Goal: Check status: Check status

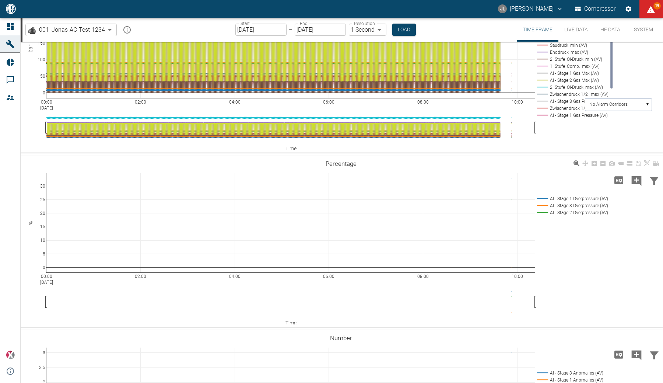
scroll to position [409, 0]
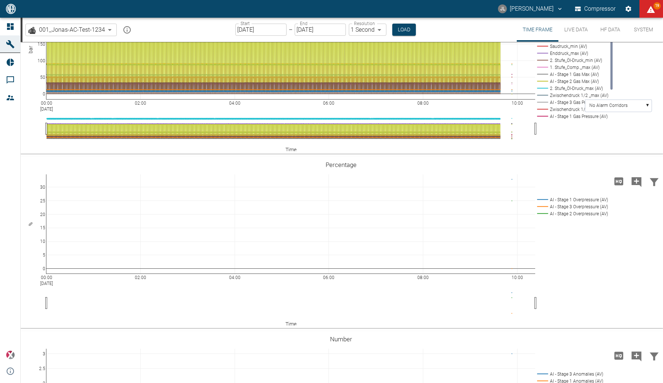
click at [580, 37] on button "Live Data" at bounding box center [575, 30] width 35 height 24
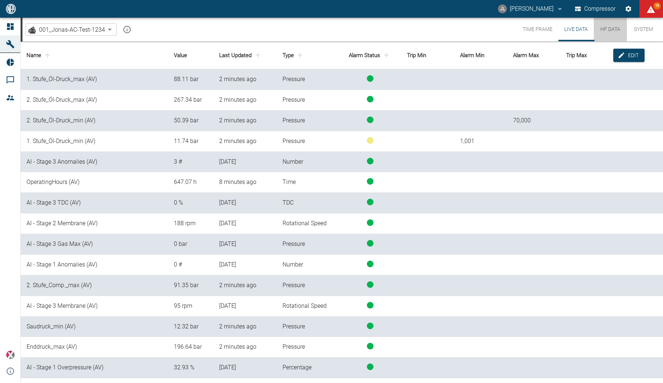
click at [614, 39] on button "HF Data" at bounding box center [610, 30] width 33 height 24
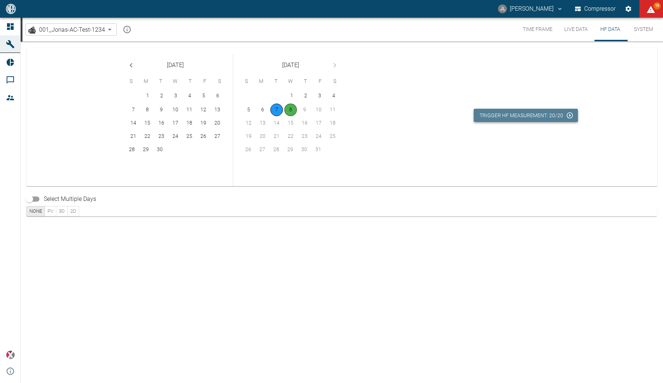
click at [525, 120] on button "Trigger HF measurement: 20/20" at bounding box center [526, 116] width 104 height 14
click at [573, 39] on button "Live Data" at bounding box center [575, 30] width 35 height 24
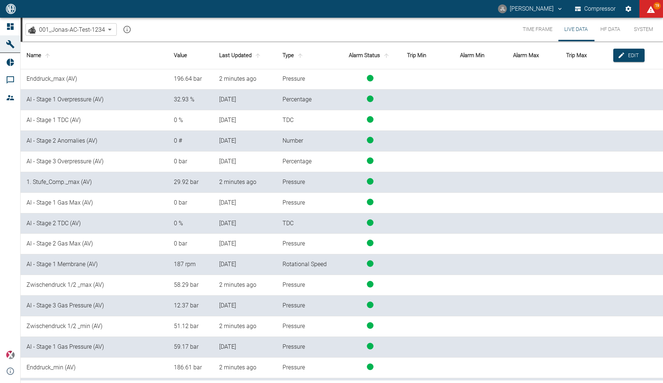
scroll to position [270, 0]
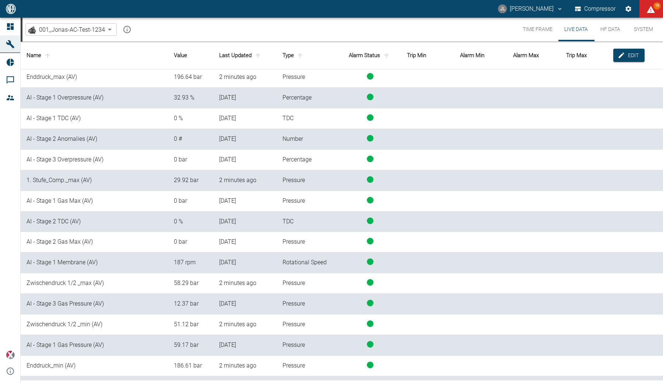
click at [251, 64] on th "Last Updated" at bounding box center [244, 56] width 63 height 28
click at [254, 59] on icon "sort-time" at bounding box center [257, 55] width 7 height 7
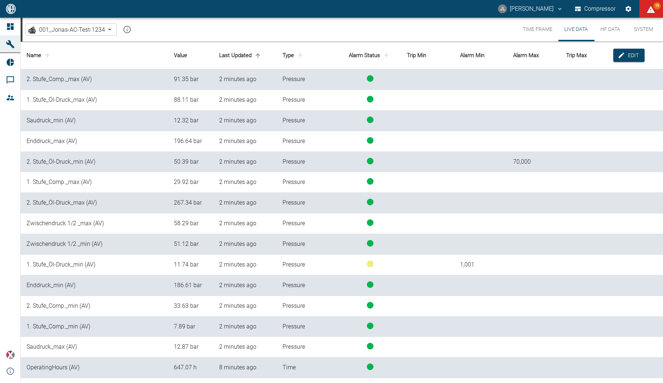
scroll to position [0, 0]
click at [610, 30] on button "HF Data" at bounding box center [610, 30] width 33 height 24
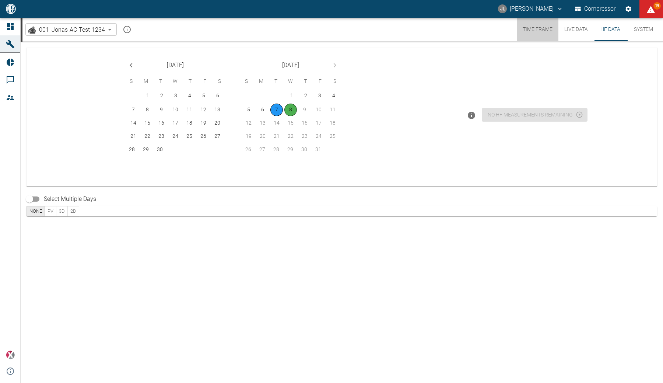
click at [534, 31] on button "Time Frame" at bounding box center [538, 30] width 42 height 24
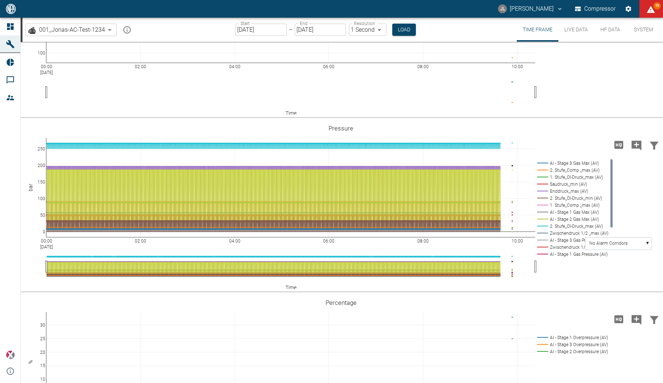
scroll to position [233, 0]
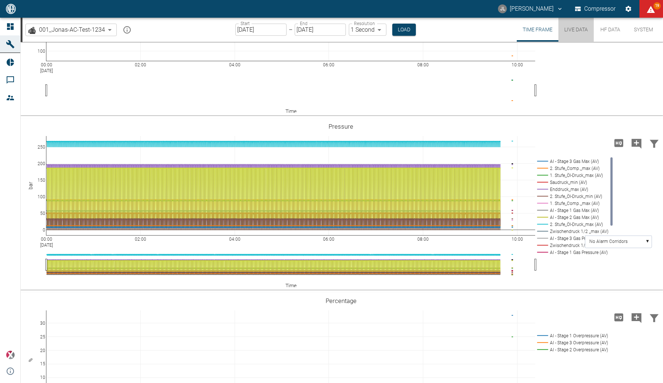
click at [581, 34] on button "Live Data" at bounding box center [575, 30] width 35 height 24
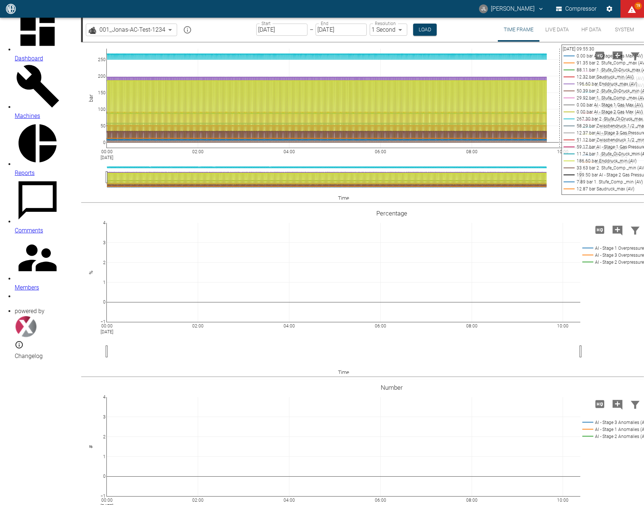
scroll to position [370, 0]
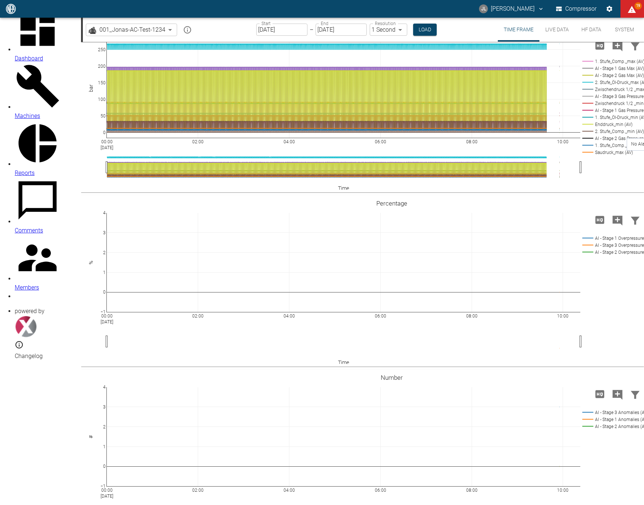
click at [278, 29] on button "Live Data" at bounding box center [557, 30] width 35 height 24
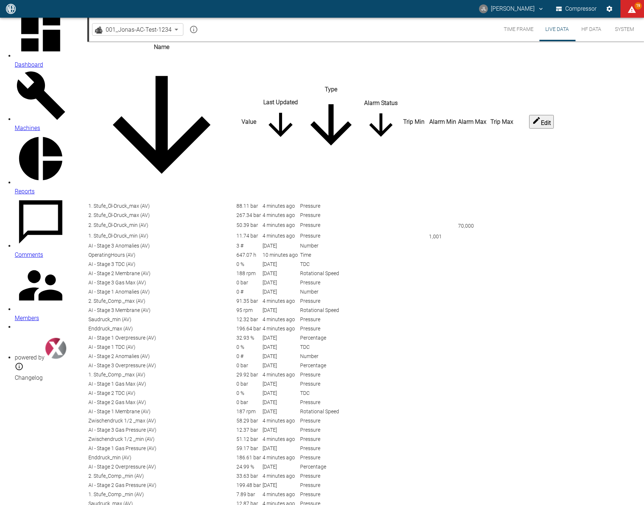
click at [278, 32] on button "HF Data" at bounding box center [591, 30] width 33 height 24
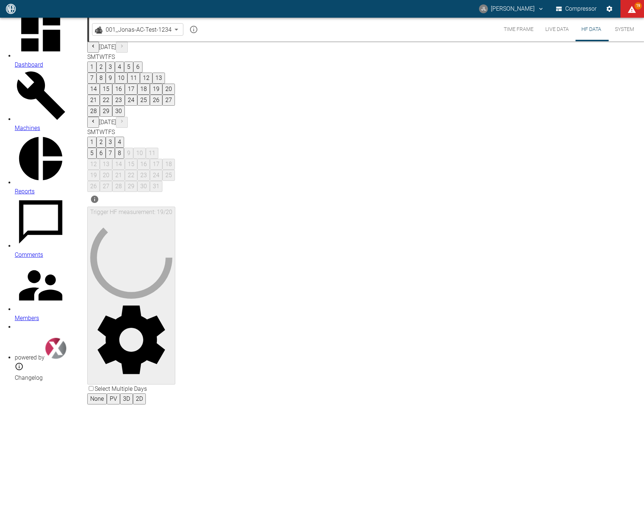
click at [115, 148] on button "7" at bounding box center [110, 153] width 9 height 11
click at [124, 148] on button "8" at bounding box center [119, 153] width 9 height 11
click at [278, 25] on button "Time Frame" at bounding box center [519, 30] width 42 height 24
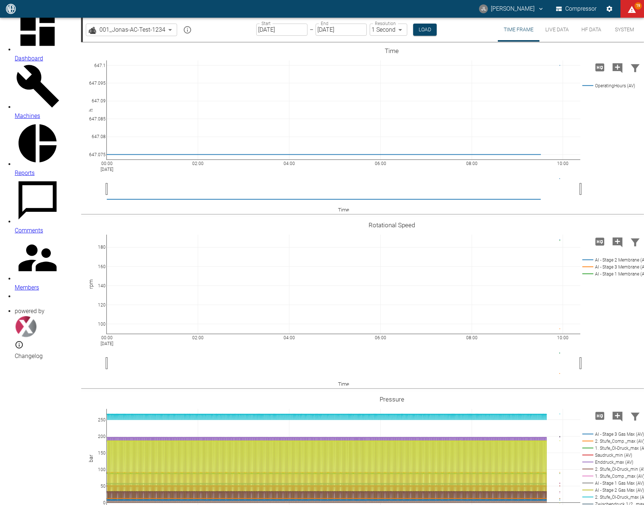
click at [85, 32] on body "JL Jonas Leuchtenberger Compressor 19 Dashboard Machines Reports Comments Membe…" at bounding box center [322, 252] width 644 height 505
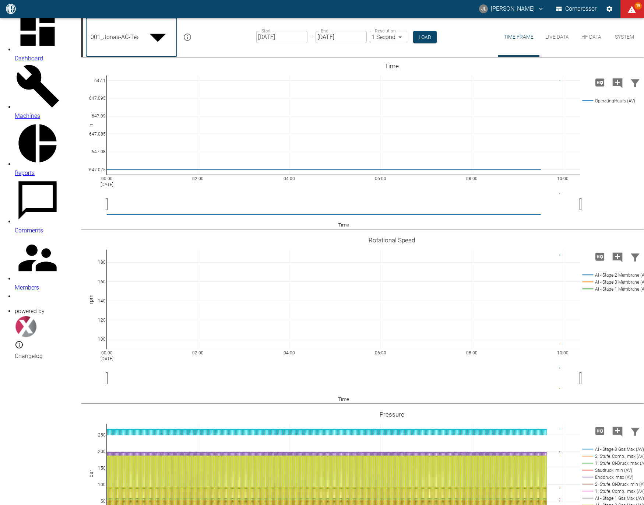
click at [172, 382] on div at bounding box center [322, 511] width 644 height 0
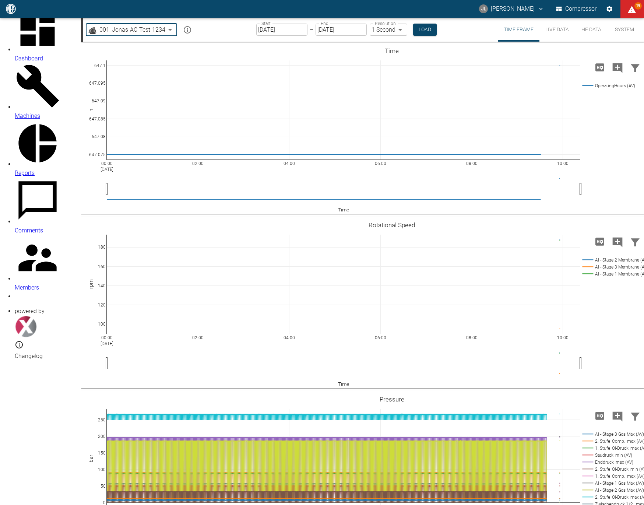
click at [278, 27] on button "System" at bounding box center [624, 30] width 33 height 24
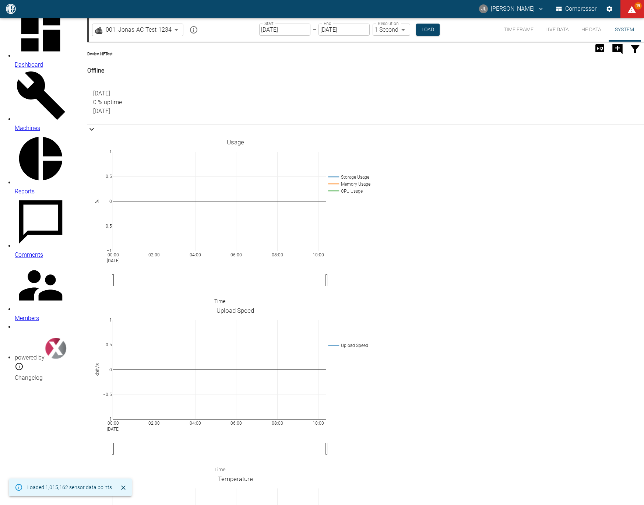
click at [278, 29] on button "Time Frame" at bounding box center [519, 30] width 42 height 24
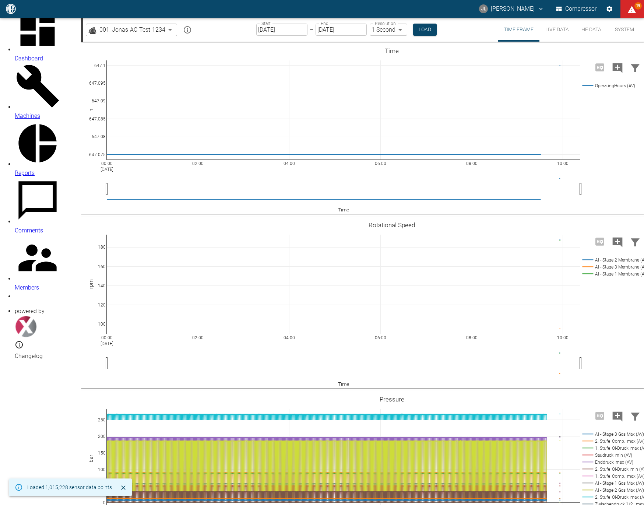
click at [183, 30] on icon "mission info" at bounding box center [187, 29] width 9 height 9
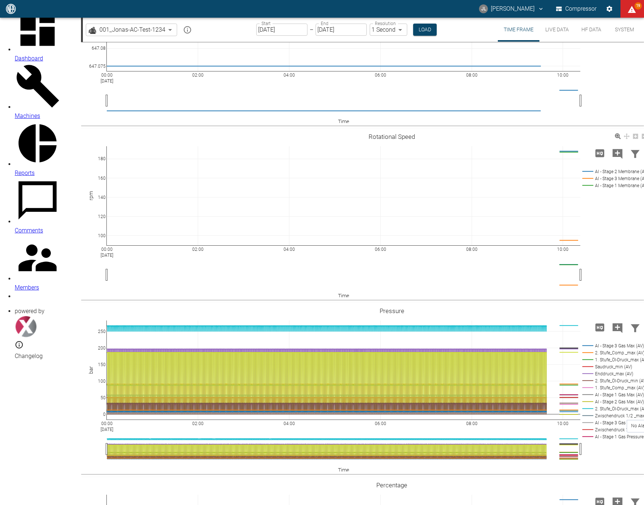
scroll to position [88, 0]
click at [278, 28] on button "Load" at bounding box center [425, 30] width 24 height 12
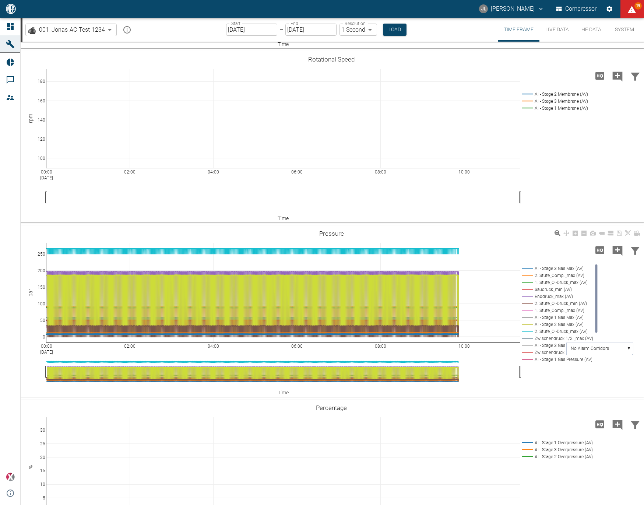
scroll to position [165, 0]
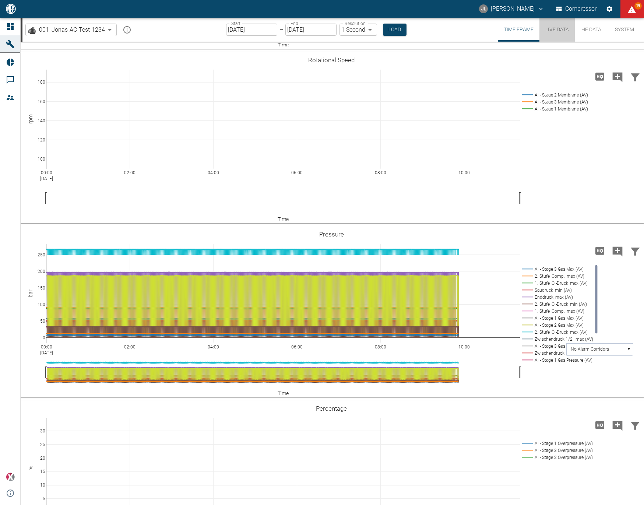
click at [565, 28] on button "Live Data" at bounding box center [557, 30] width 35 height 24
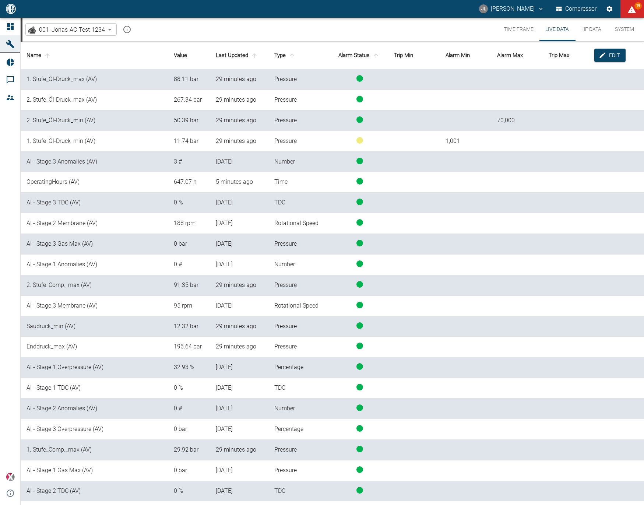
click at [601, 34] on button "HF Data" at bounding box center [591, 30] width 33 height 24
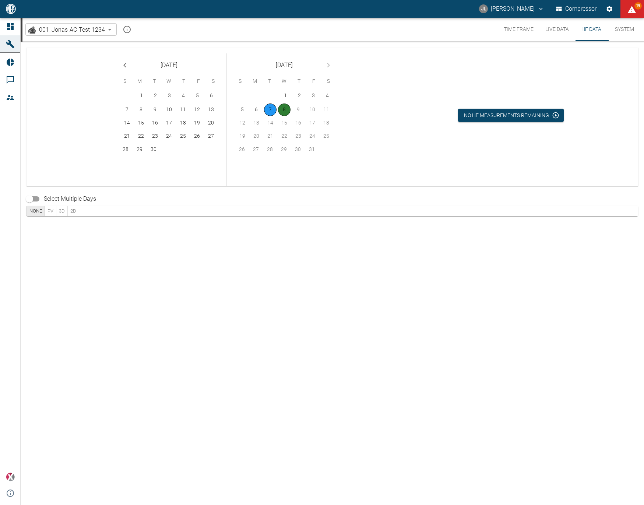
click at [286, 110] on button "8" at bounding box center [284, 109] width 13 height 13
click at [538, 118] on button "No HF measurements remaining" at bounding box center [511, 116] width 106 height 14
click at [453, 112] on icon "Triggered on 10/8/2025, 10:20:53 AM by 0" at bounding box center [456, 115] width 9 height 9
click at [350, 164] on div "September 2025 S M T W T F S 1 2 3 4 5 6 7 8 9 10 11 12 13 14 15 16 17 18 19 20…" at bounding box center [224, 117] width 366 height 138
click at [550, 33] on button "Live Data" at bounding box center [557, 30] width 35 height 24
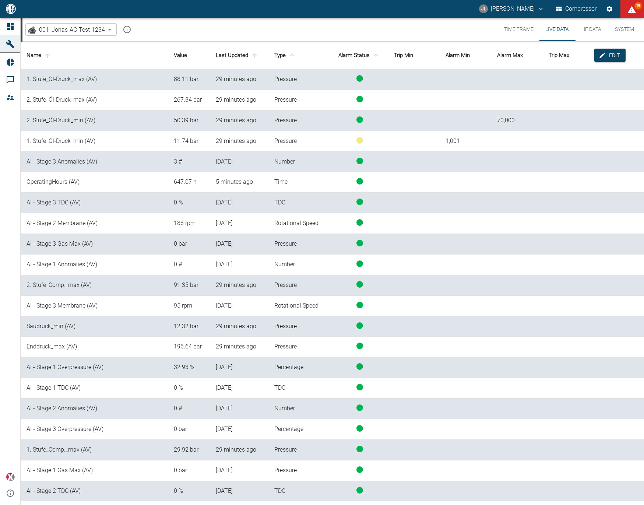
click at [519, 29] on button "Time Frame" at bounding box center [519, 30] width 42 height 24
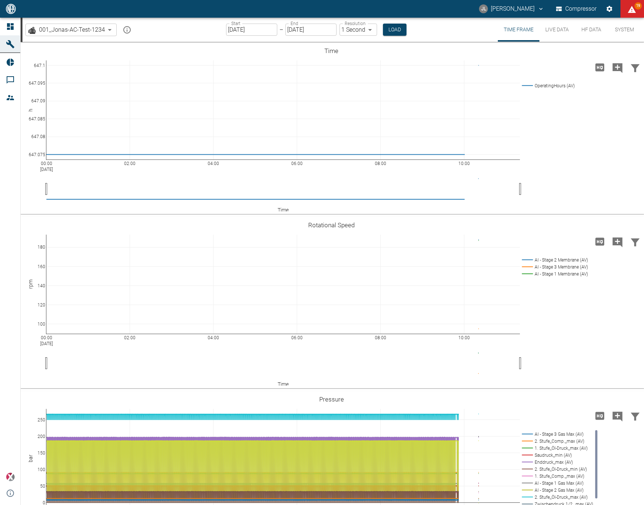
click at [548, 32] on button "Live Data" at bounding box center [557, 30] width 35 height 24
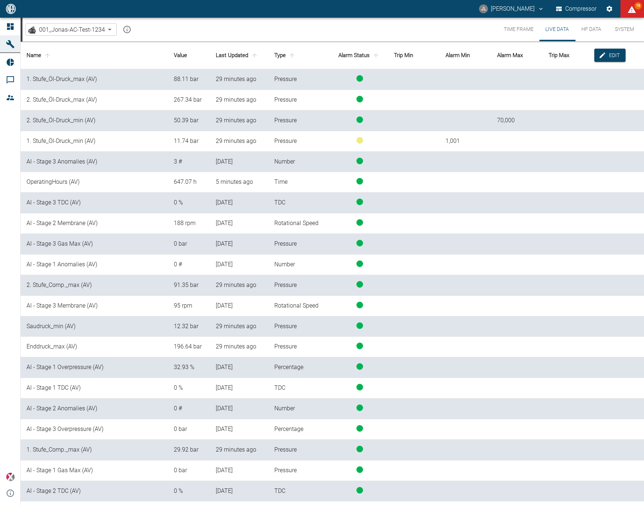
click at [596, 35] on button "HF Data" at bounding box center [591, 30] width 33 height 24
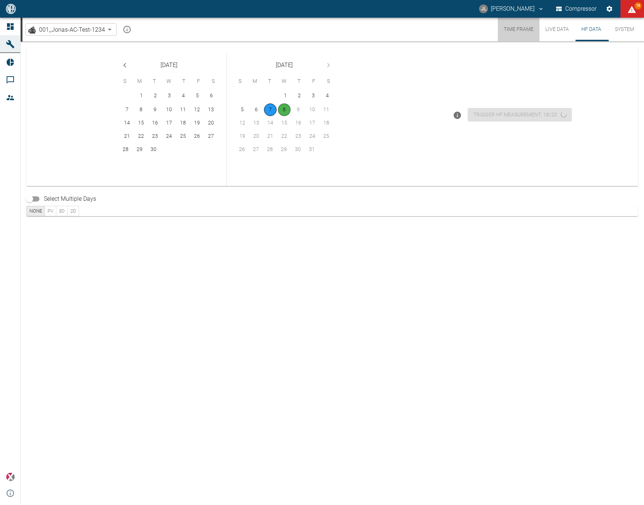
click at [515, 33] on button "Time Frame" at bounding box center [519, 30] width 42 height 24
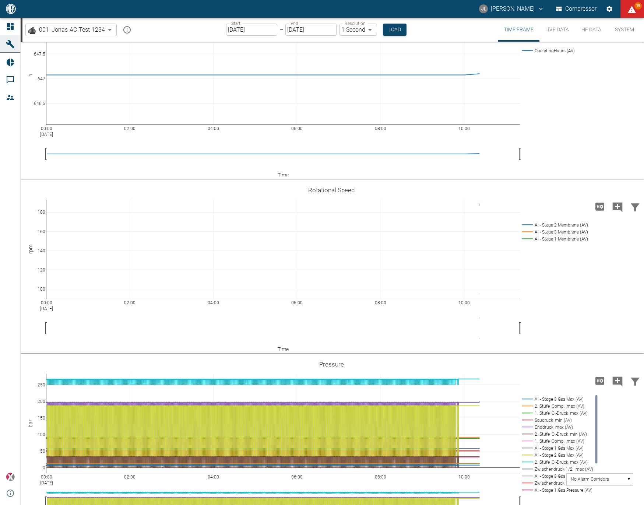
scroll to position [35, 0]
click at [568, 37] on button "Live Data" at bounding box center [557, 30] width 35 height 24
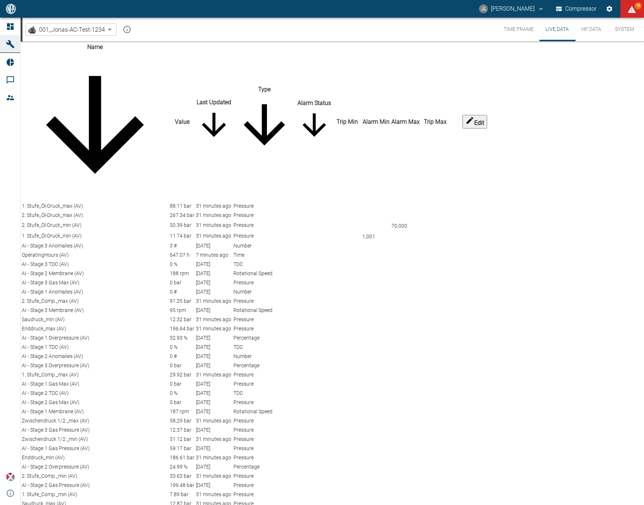
click at [587, 34] on button "HF Data" at bounding box center [591, 30] width 33 height 24
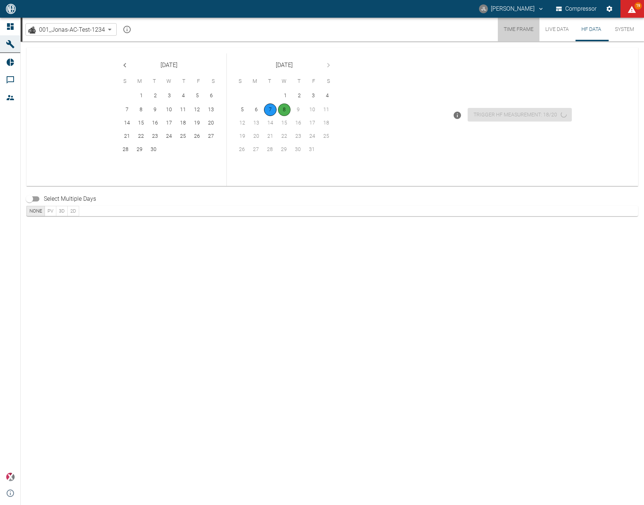
click at [522, 29] on button "Time Frame" at bounding box center [519, 30] width 42 height 24
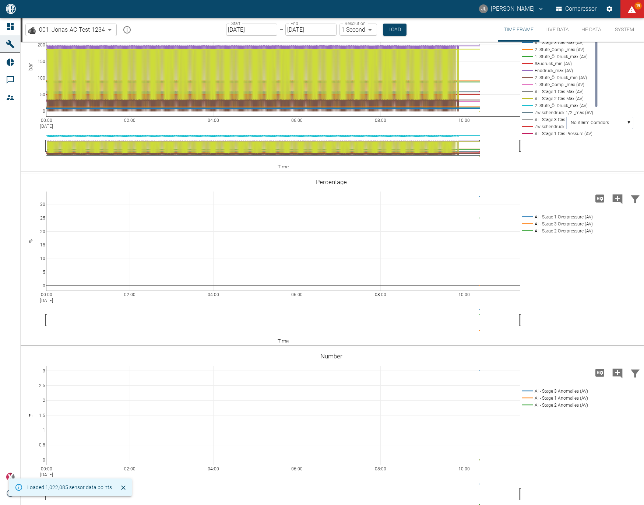
scroll to position [357, 0]
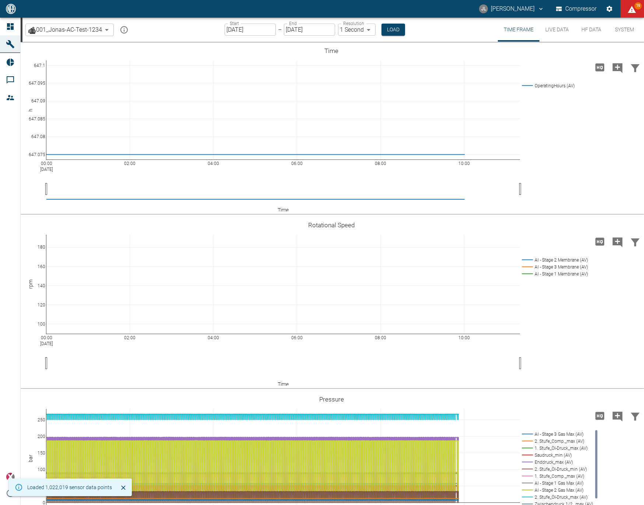
click at [602, 29] on button "HF Data" at bounding box center [591, 30] width 33 height 24
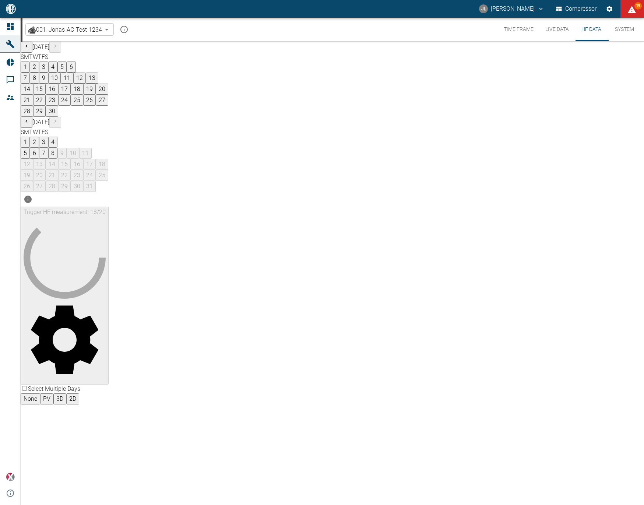
click at [556, 30] on button "Live Data" at bounding box center [557, 30] width 35 height 24
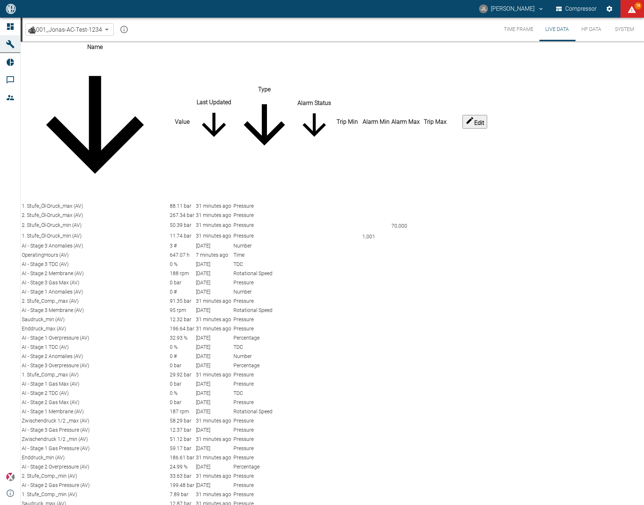
click at [519, 29] on button "Time Frame" at bounding box center [519, 30] width 42 height 24
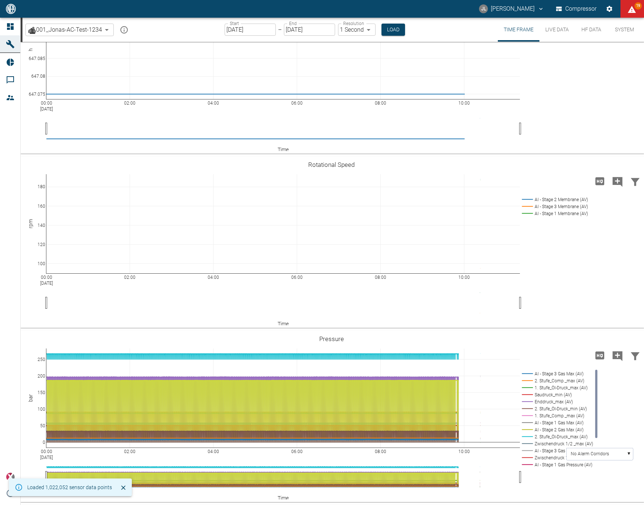
scroll to position [66, 0]
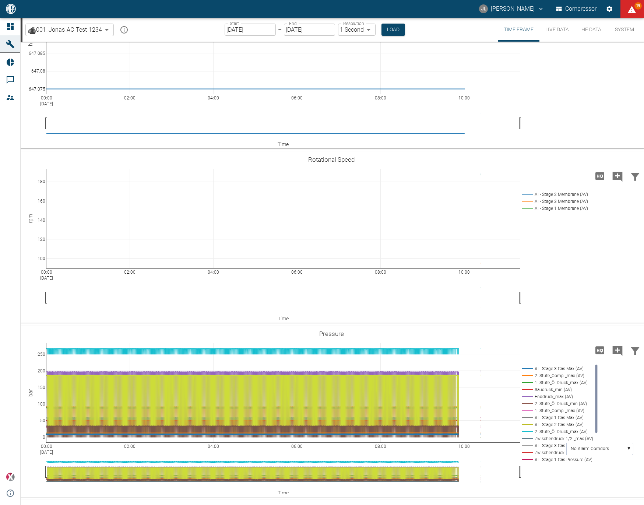
click at [562, 31] on button "Live Data" at bounding box center [557, 30] width 35 height 24
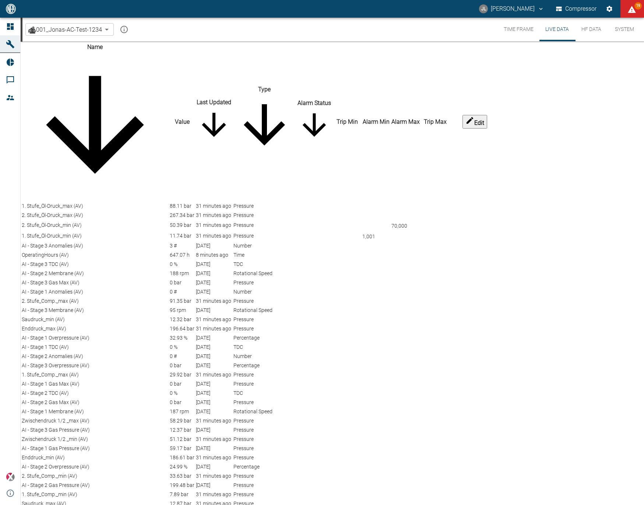
click at [516, 31] on button "Time Frame" at bounding box center [519, 30] width 42 height 24
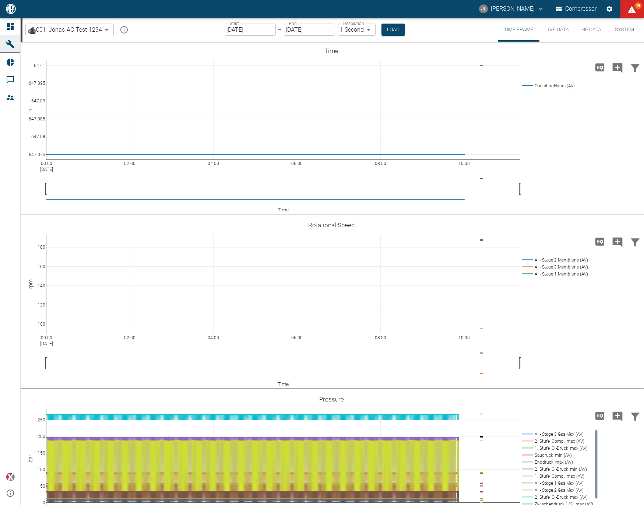
click at [582, 31] on button "HF Data" at bounding box center [591, 30] width 33 height 24
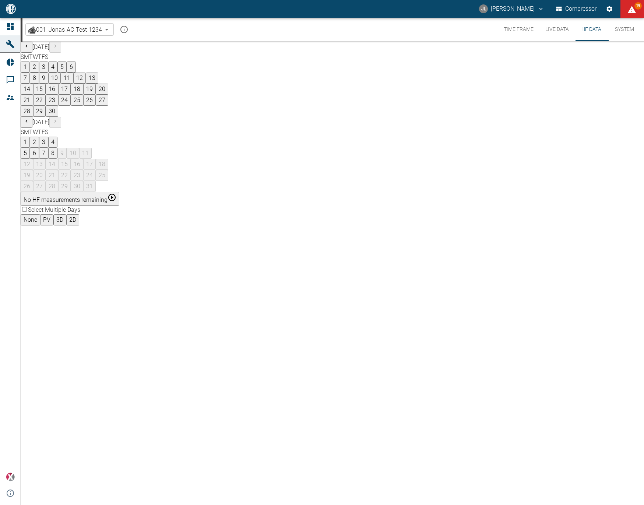
click at [57, 148] on button "8" at bounding box center [52, 153] width 9 height 11
click at [48, 148] on button "7" at bounding box center [43, 153] width 9 height 11
click at [57, 148] on button "8" at bounding box center [52, 153] width 9 height 11
click at [514, 35] on button "Time Frame" at bounding box center [519, 30] width 42 height 24
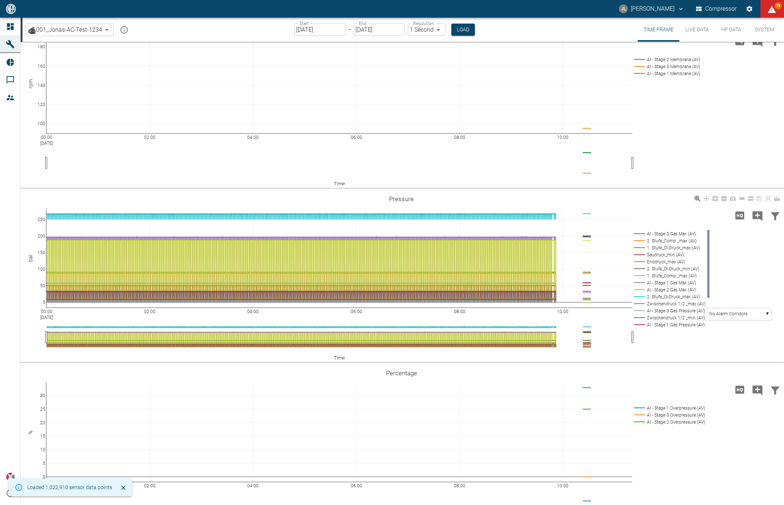
scroll to position [323, 0]
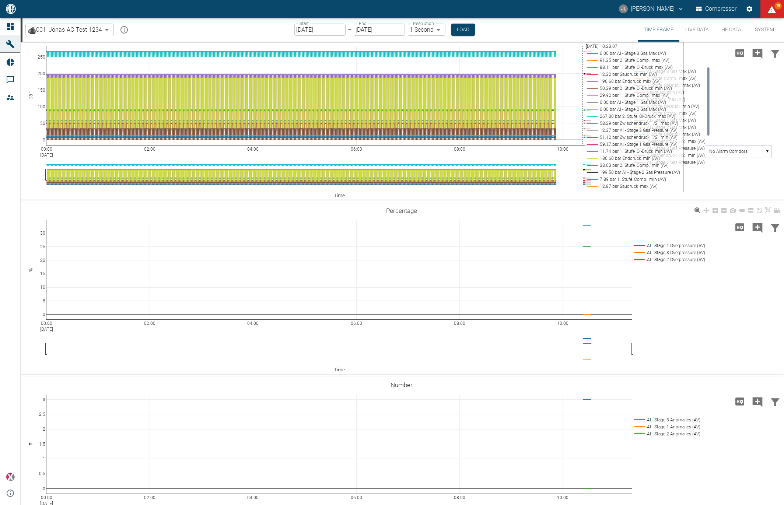
click at [644, 267] on div "00:00 Oct 8, 2025 02:00 04:00 06:00 08:00 10:00 0 5 10 15 20 25 30 AI - Stage 1…" at bounding box center [401, 288] width 761 height 166
click at [455, 12] on div "JL Jonas Leuchtenberger Compressor 19" at bounding box center [392, 9] width 784 height 18
click at [455, 28] on button "Load" at bounding box center [463, 30] width 24 height 12
click at [620, 200] on div "00:00 Oct 8, 2025 02:00 04:00 06:00 08:00 10:00 0 50 100 150 200 250 AI - Stage…" at bounding box center [402, 115] width 763 height 168
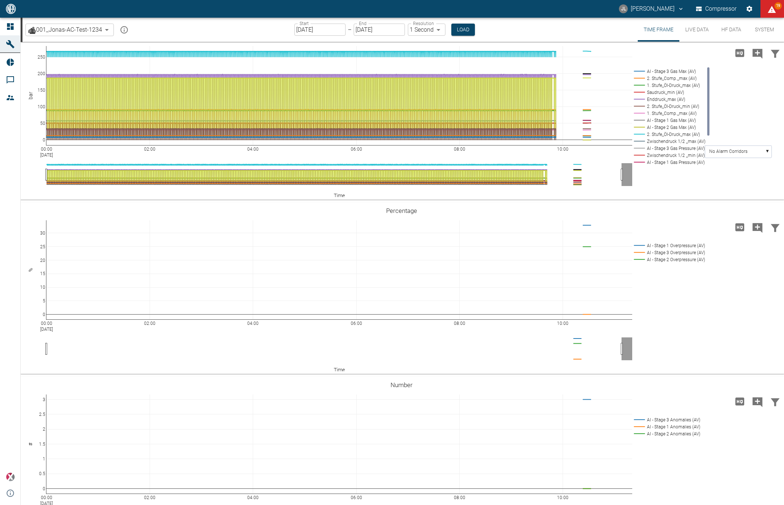
click at [644, 30] on button "Live Data" at bounding box center [696, 30] width 35 height 24
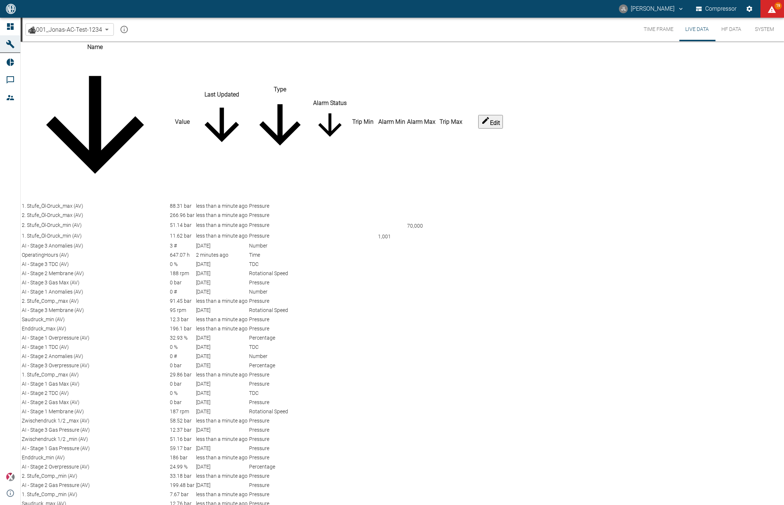
click at [644, 34] on button "HF Data" at bounding box center [730, 30] width 33 height 24
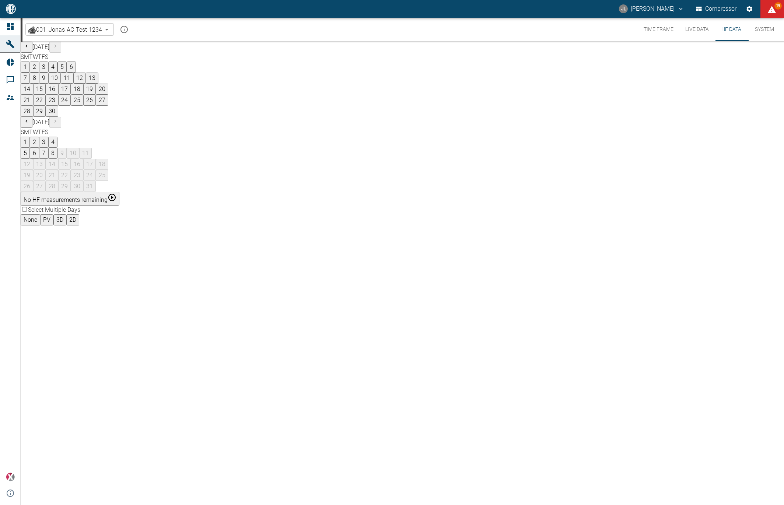
click at [57, 148] on button "8" at bounding box center [52, 153] width 9 height 11
click at [48, 148] on button "7" at bounding box center [43, 153] width 9 height 11
click at [339, 148] on div "5 6 7 8 9 10 11" at bounding box center [402, 153] width 763 height 11
click at [57, 148] on button "8" at bounding box center [52, 153] width 9 height 11
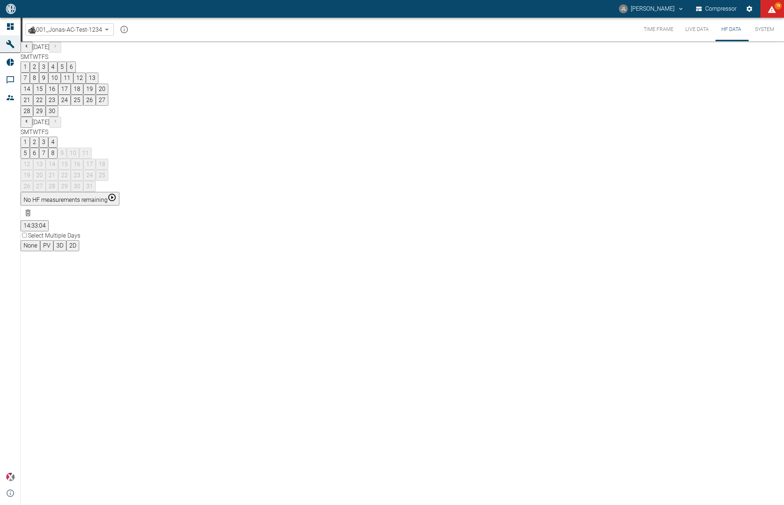
click at [57, 148] on button "8" at bounding box center [52, 153] width 9 height 11
click at [644, 30] on button "Time Frame" at bounding box center [658, 30] width 42 height 24
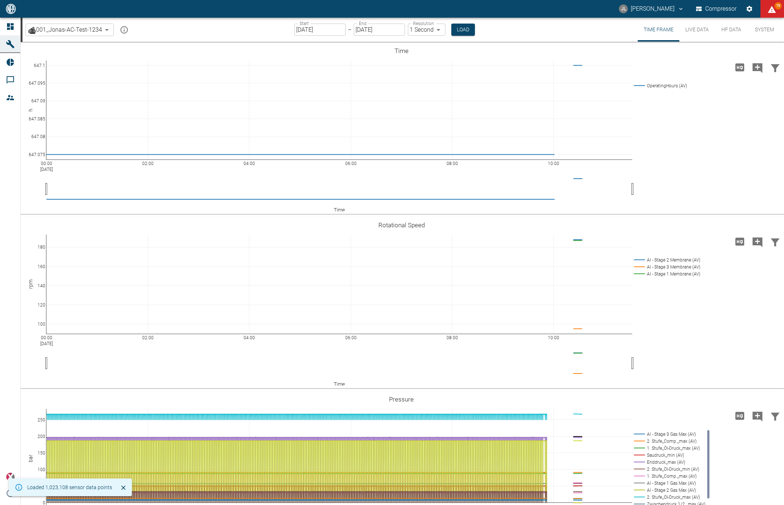
click at [644, 32] on button "Live Data" at bounding box center [696, 30] width 35 height 24
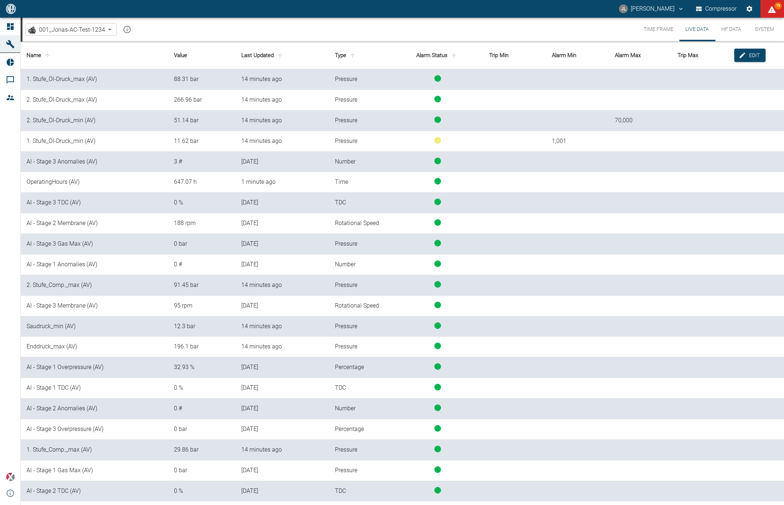
click at [636, 37] on div "001_Jonas-AC-Test-1234 d8d9df2c-2d10-4576-a248-f2db2d47b822 ​ Time Frame Live D…" at bounding box center [402, 30] width 761 height 24
click at [649, 34] on button "Time Frame" at bounding box center [658, 30] width 42 height 24
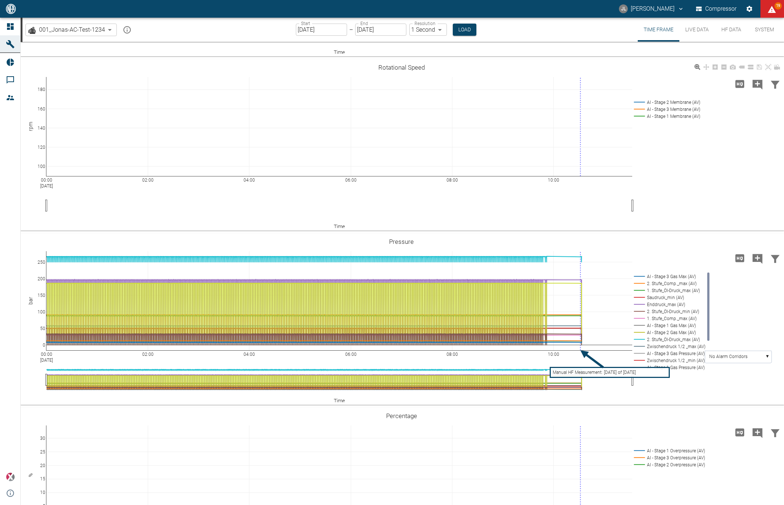
scroll to position [147, 0]
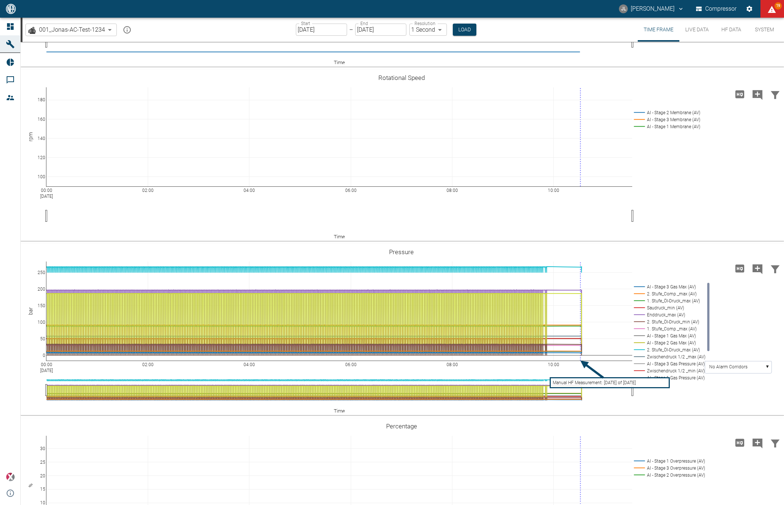
click at [700, 35] on button "Live Data" at bounding box center [696, 30] width 35 height 24
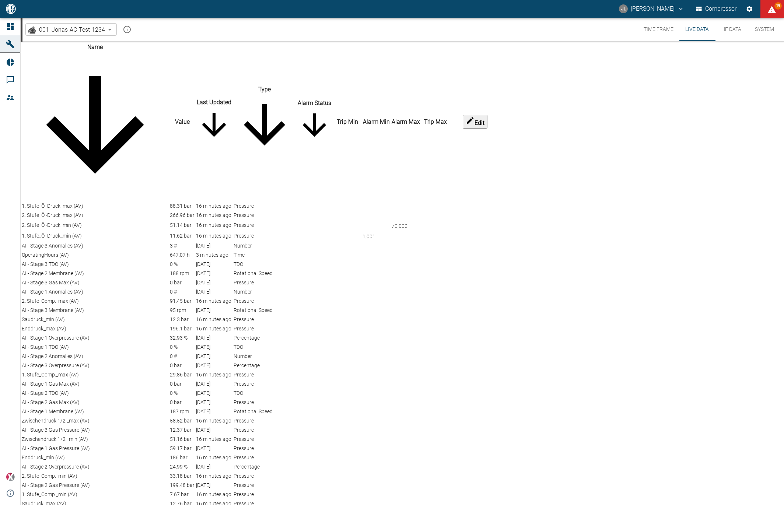
click at [726, 34] on button "HF Data" at bounding box center [730, 30] width 33 height 24
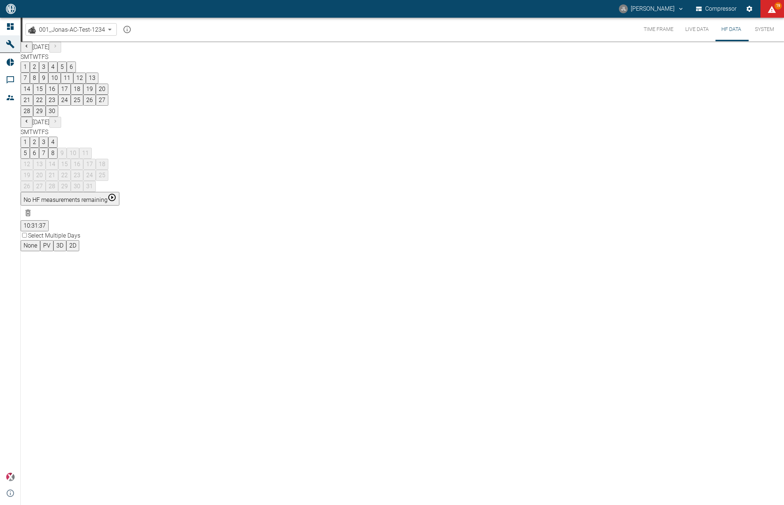
click at [57, 148] on button "8" at bounding box center [52, 153] width 9 height 11
click at [49, 220] on button "10:31:37" at bounding box center [35, 225] width 28 height 11
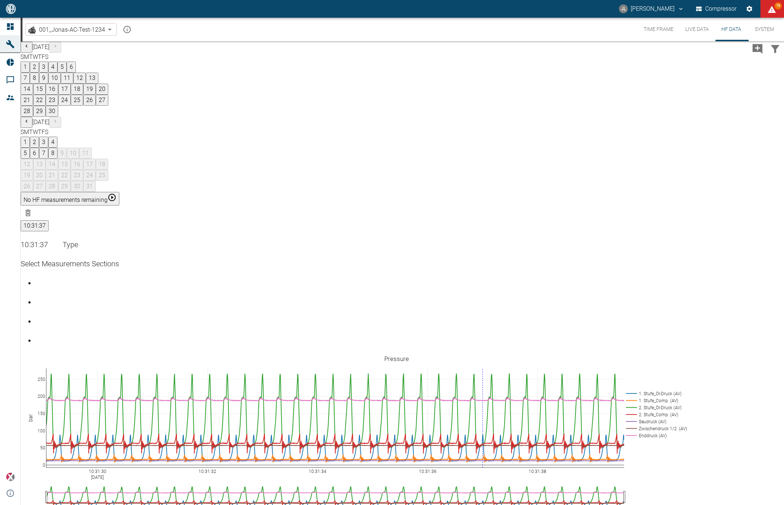
click at [653, 25] on button "Time Frame" at bounding box center [658, 30] width 42 height 24
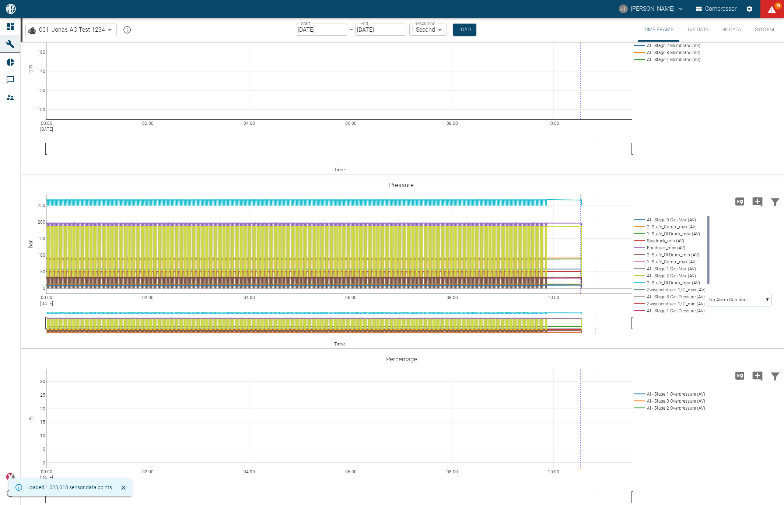
scroll to position [175, 0]
